Goal: Check status: Check status

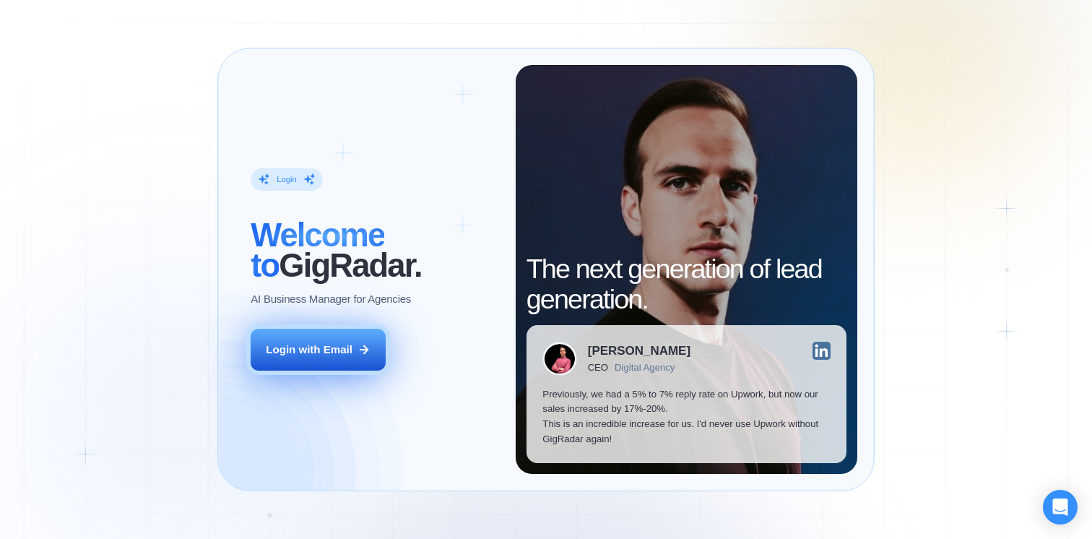
click at [319, 345] on div "Login with Email" at bounding box center [309, 349] width 87 height 15
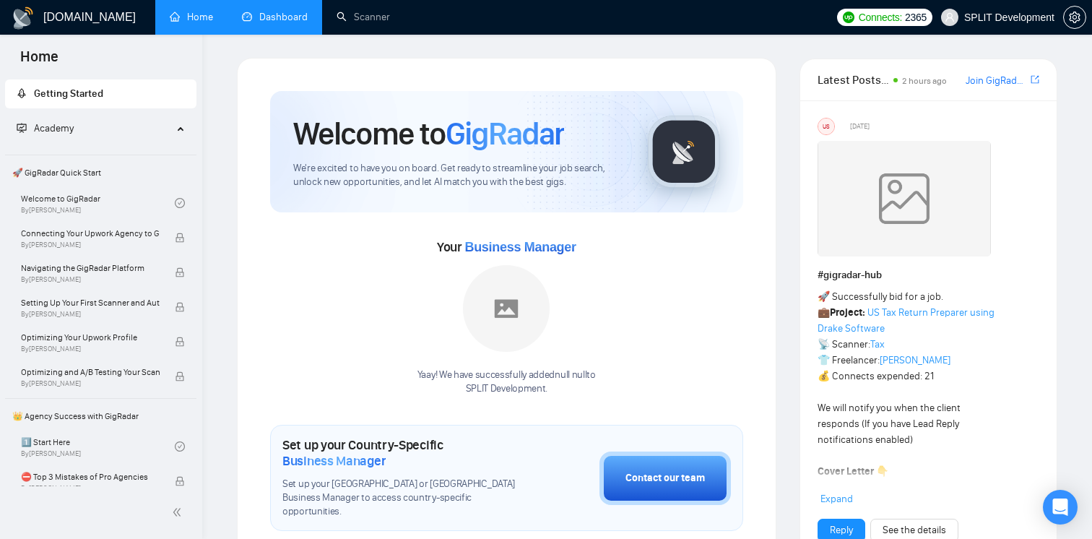
click at [278, 23] on link "Dashboard" at bounding box center [275, 17] width 66 height 12
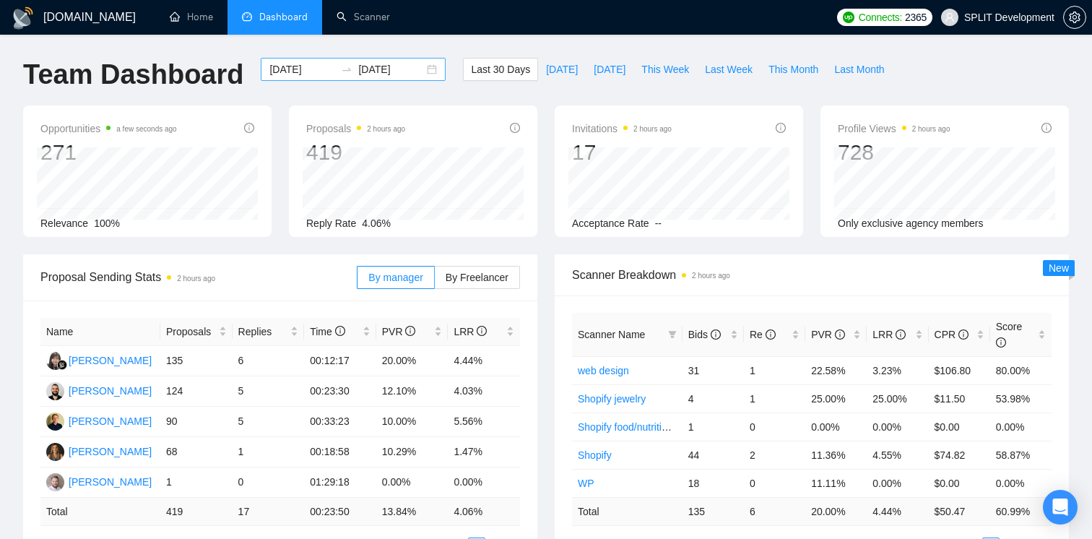
click at [343, 70] on icon "swap-right" at bounding box center [347, 69] width 9 height 3
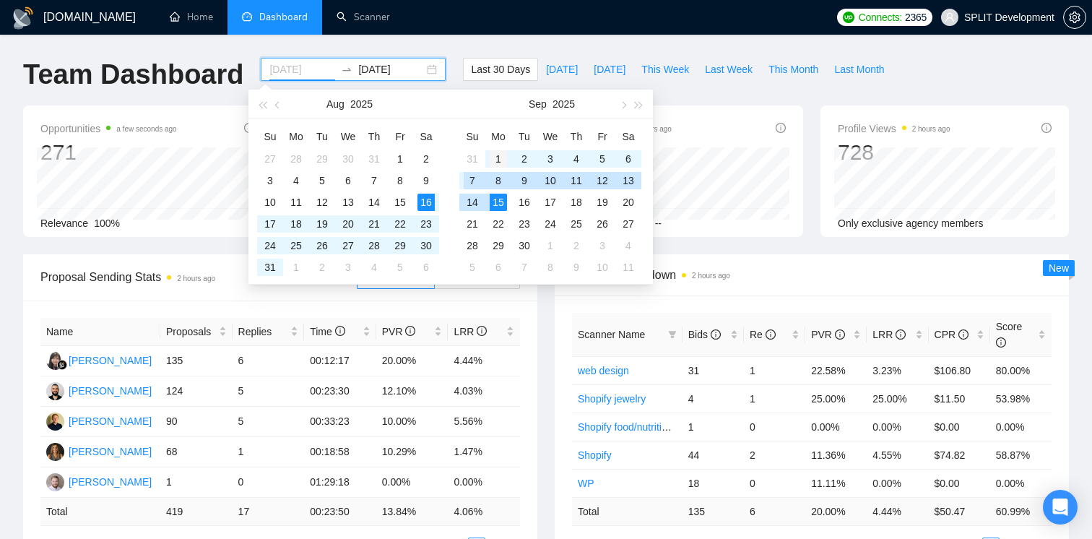
type input "2025-09-01"
click at [497, 156] on div "1" at bounding box center [498, 158] width 17 height 17
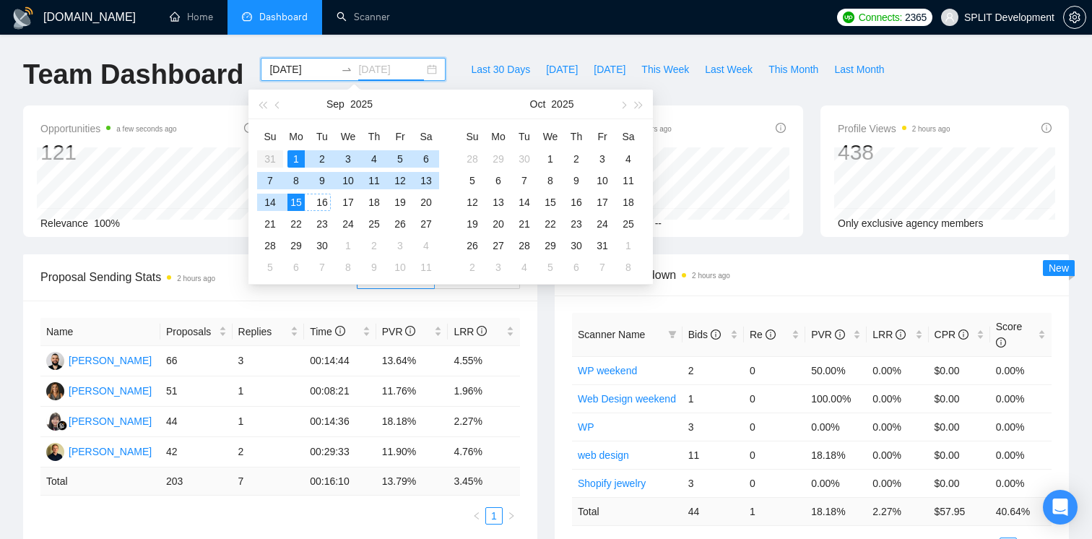
type input "2025-09-15"
click at [298, 204] on div "15" at bounding box center [296, 202] width 17 height 17
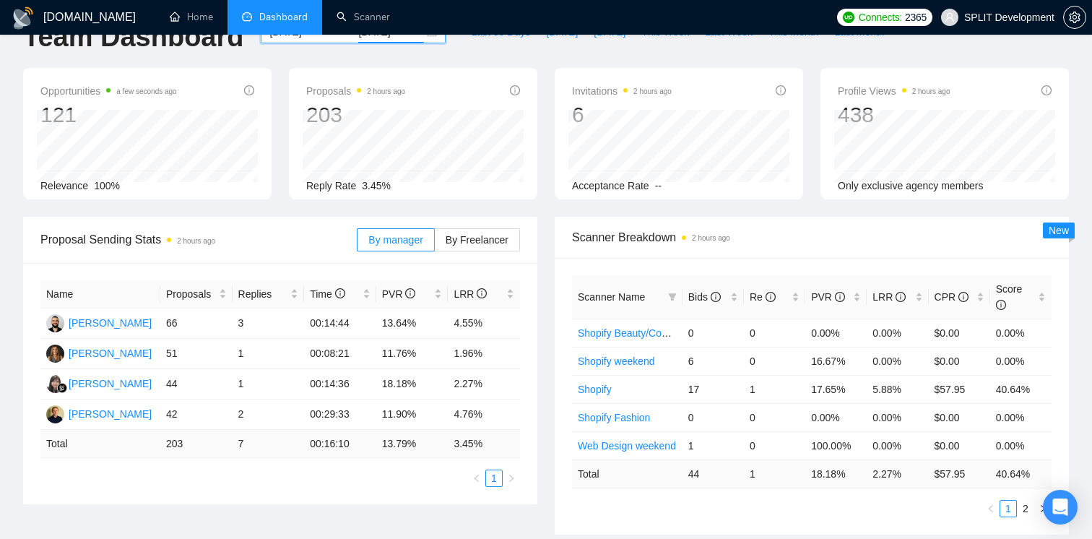
scroll to position [61, 0]
